Goal: Task Accomplishment & Management: Manage account settings

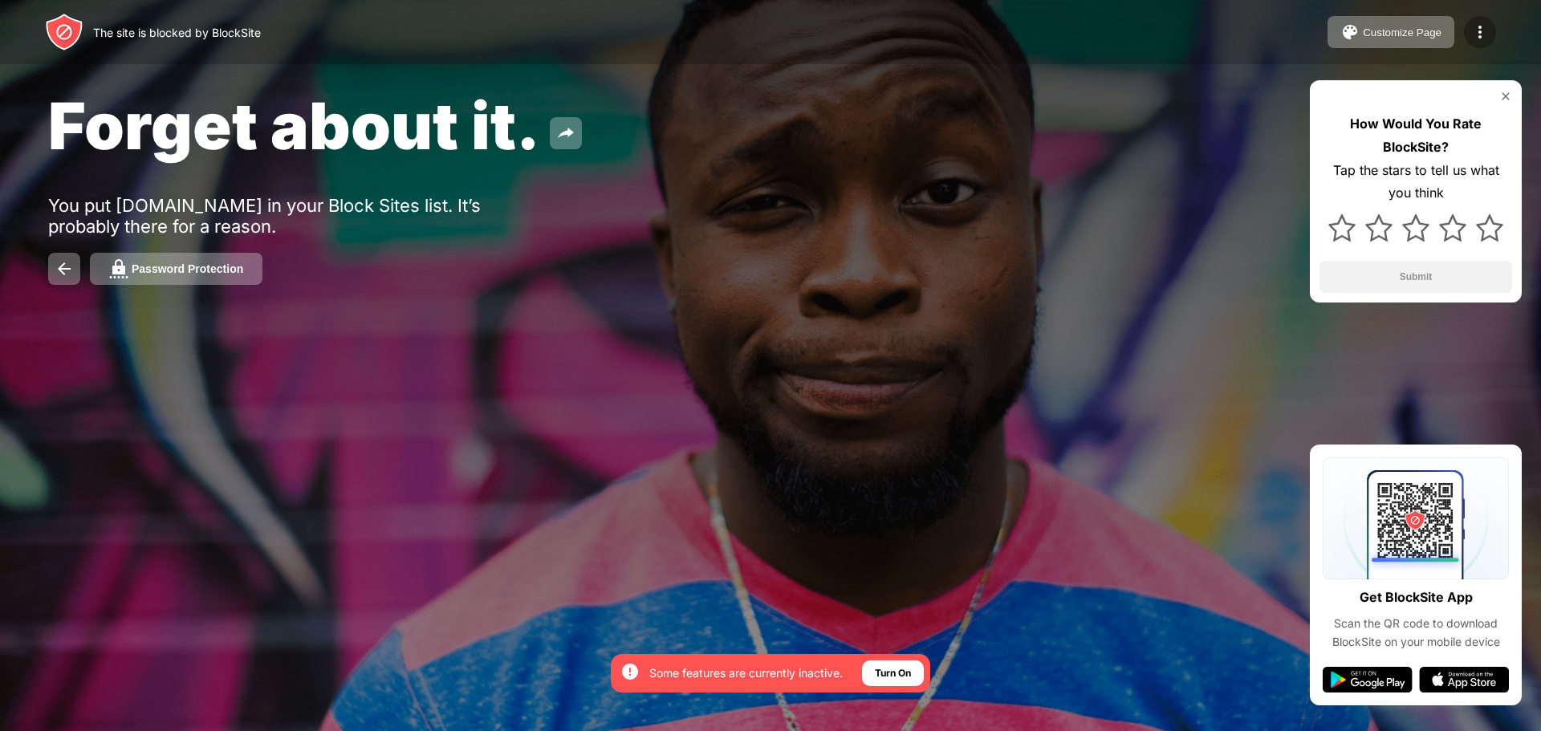
click at [1487, 37] on img at bounding box center [1479, 31] width 19 height 19
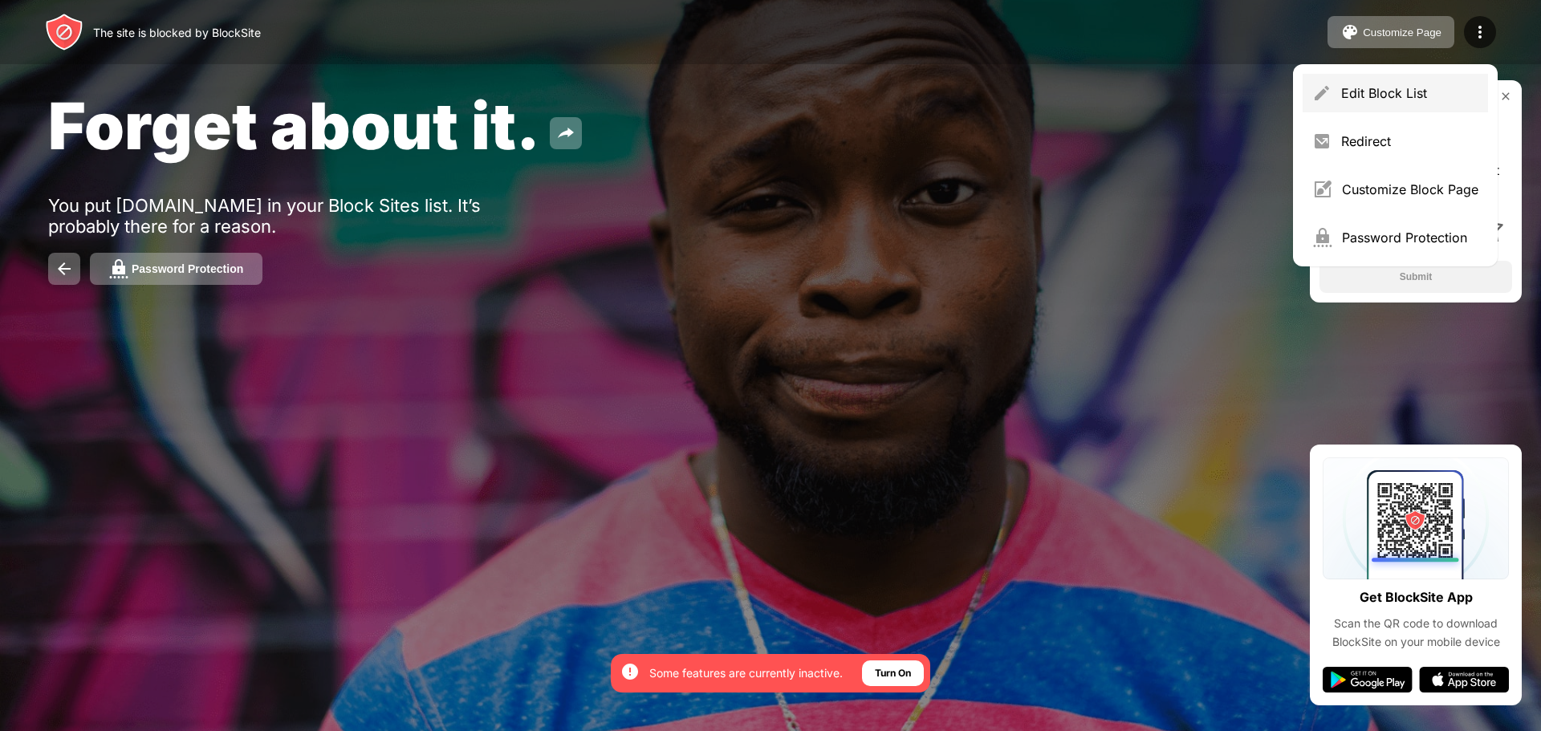
click at [1370, 95] on div "Edit Block List" at bounding box center [1409, 93] width 137 height 16
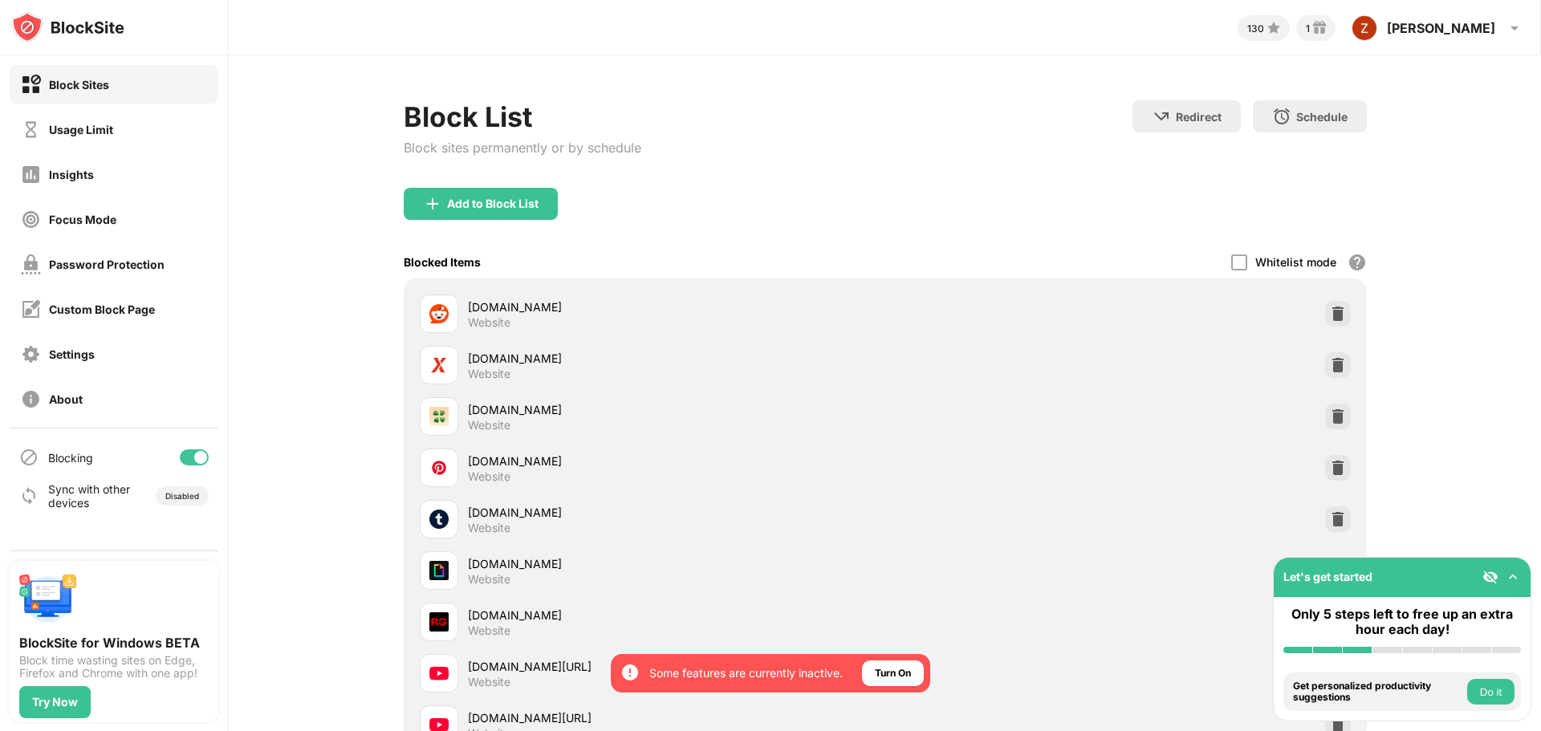
click at [106, 135] on div "Usage Limit" at bounding box center [81, 130] width 64 height 14
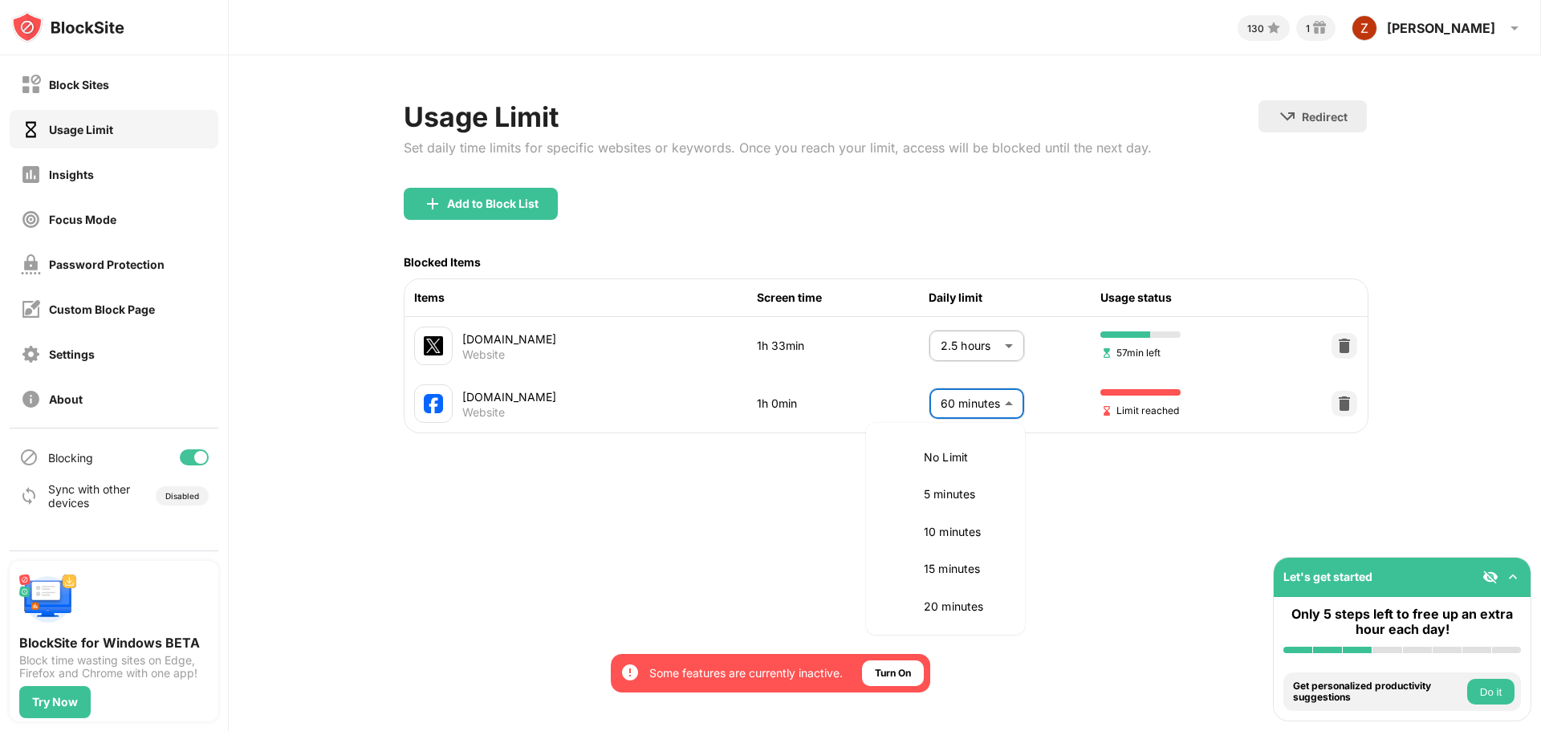
click at [994, 406] on body "By opting in, you ensure access to all the features and benefits that rely on t…" at bounding box center [770, 365] width 1541 height 731
click at [958, 489] on p "55 minutes" at bounding box center [965, 491] width 82 height 18
type input "**"
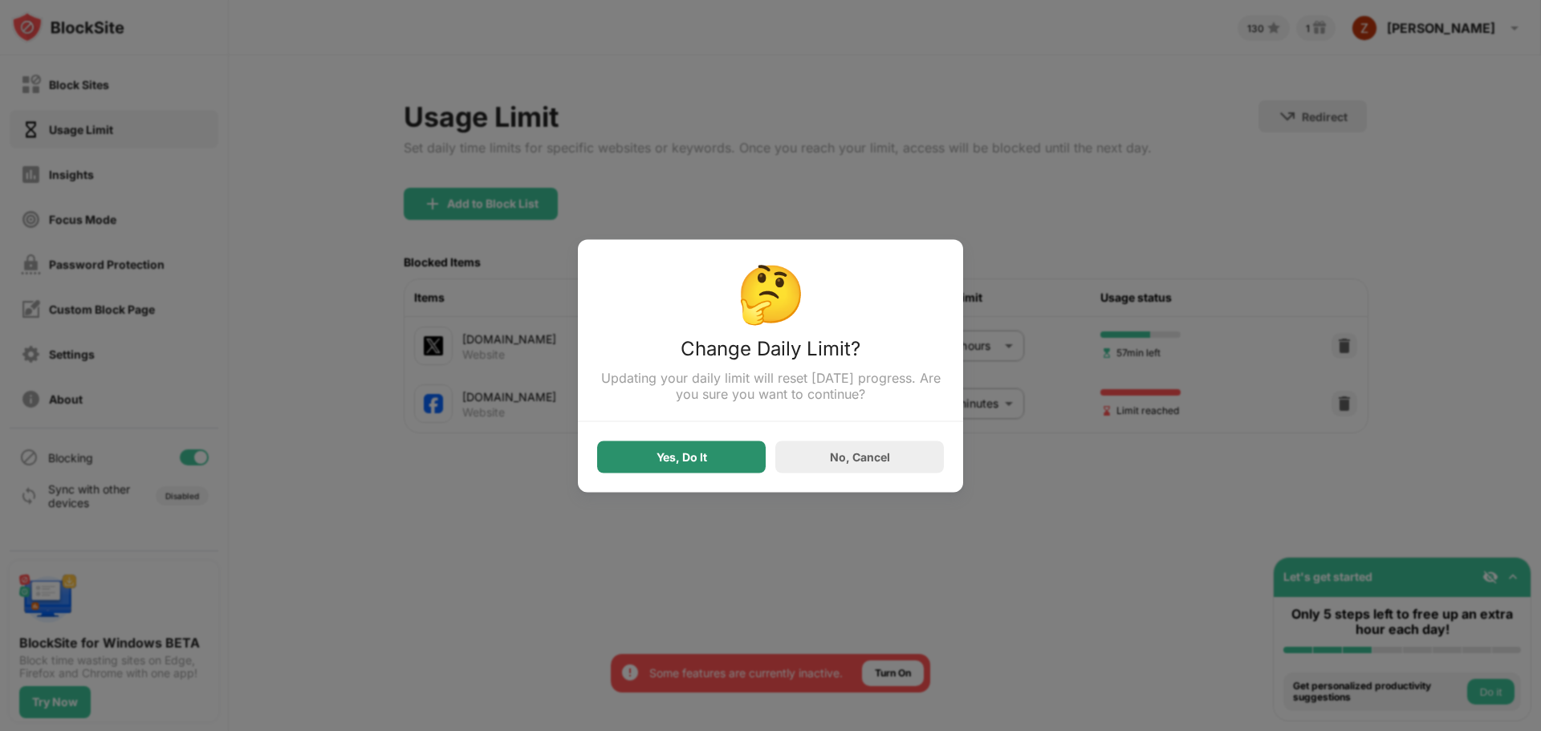
click at [688, 461] on div "Yes, Do It" at bounding box center [682, 456] width 51 height 13
